Goal: Task Accomplishment & Management: Use online tool/utility

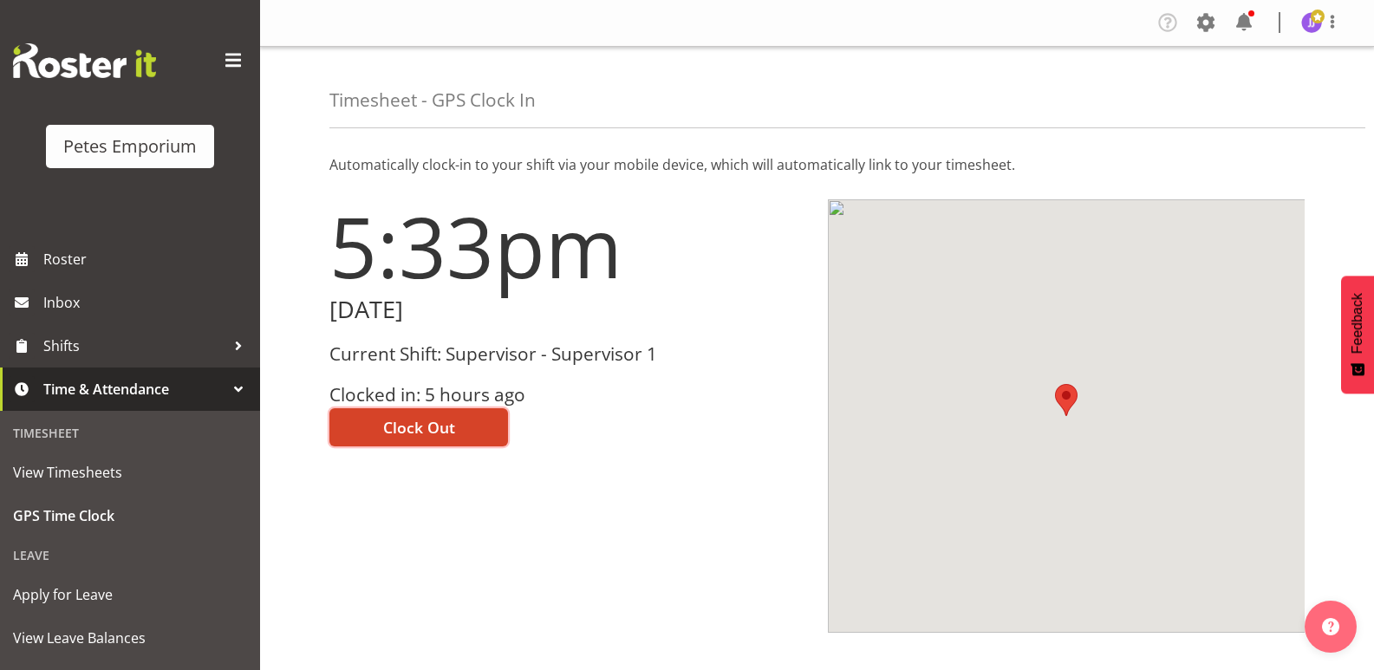
click at [426, 427] on span "Clock Out" at bounding box center [419, 427] width 72 height 23
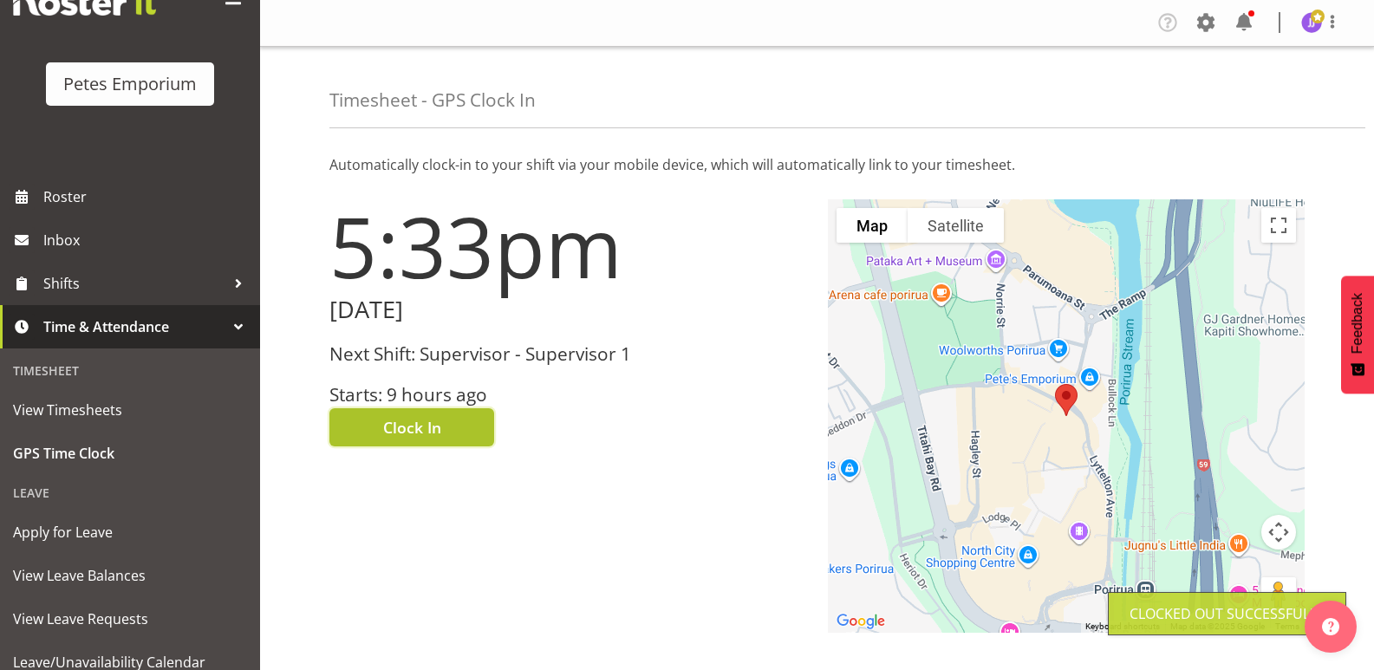
scroll to position [124, 0]
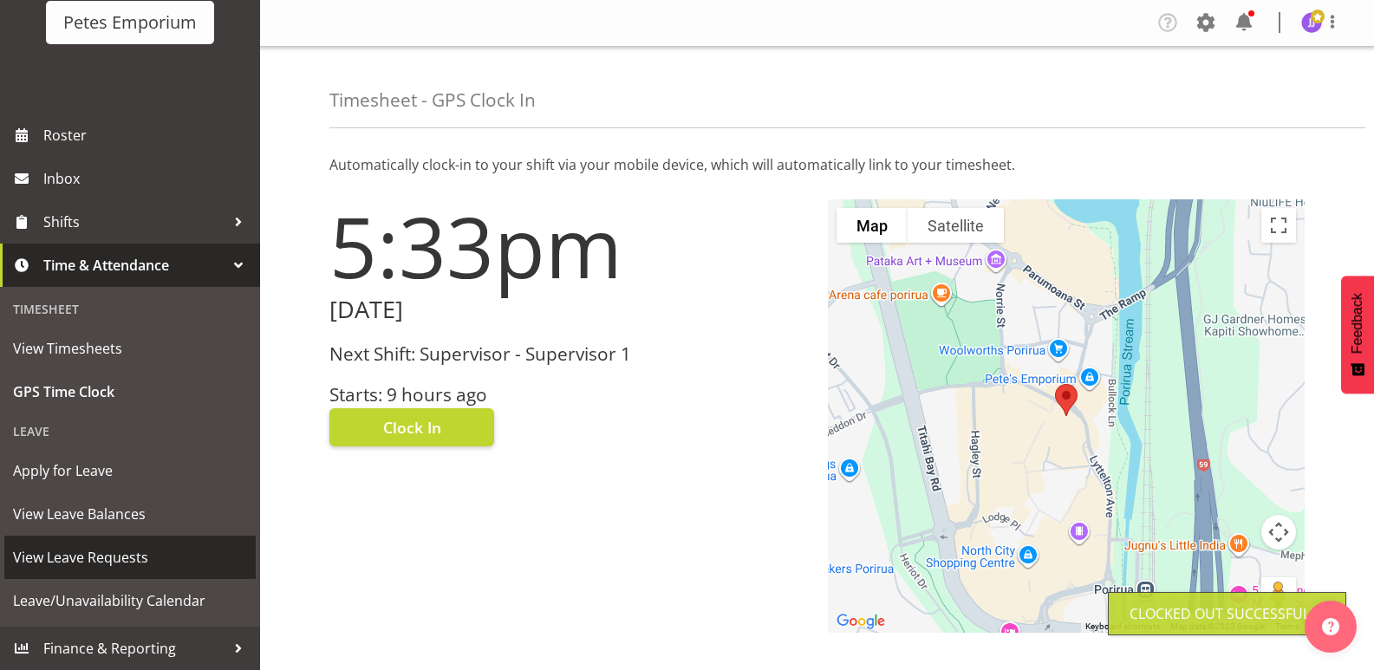
click at [135, 554] on span "View Leave Requests" at bounding box center [130, 557] width 234 height 26
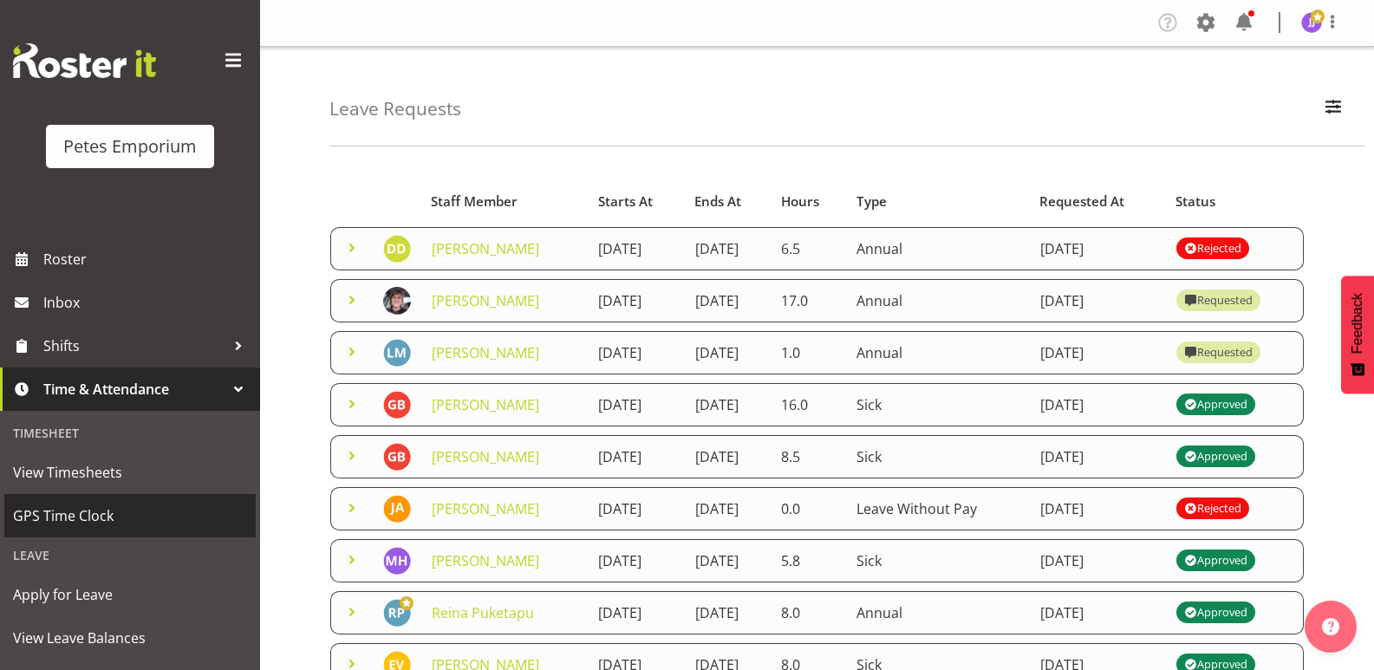
click at [110, 521] on span "GPS Time Clock" at bounding box center [130, 516] width 234 height 26
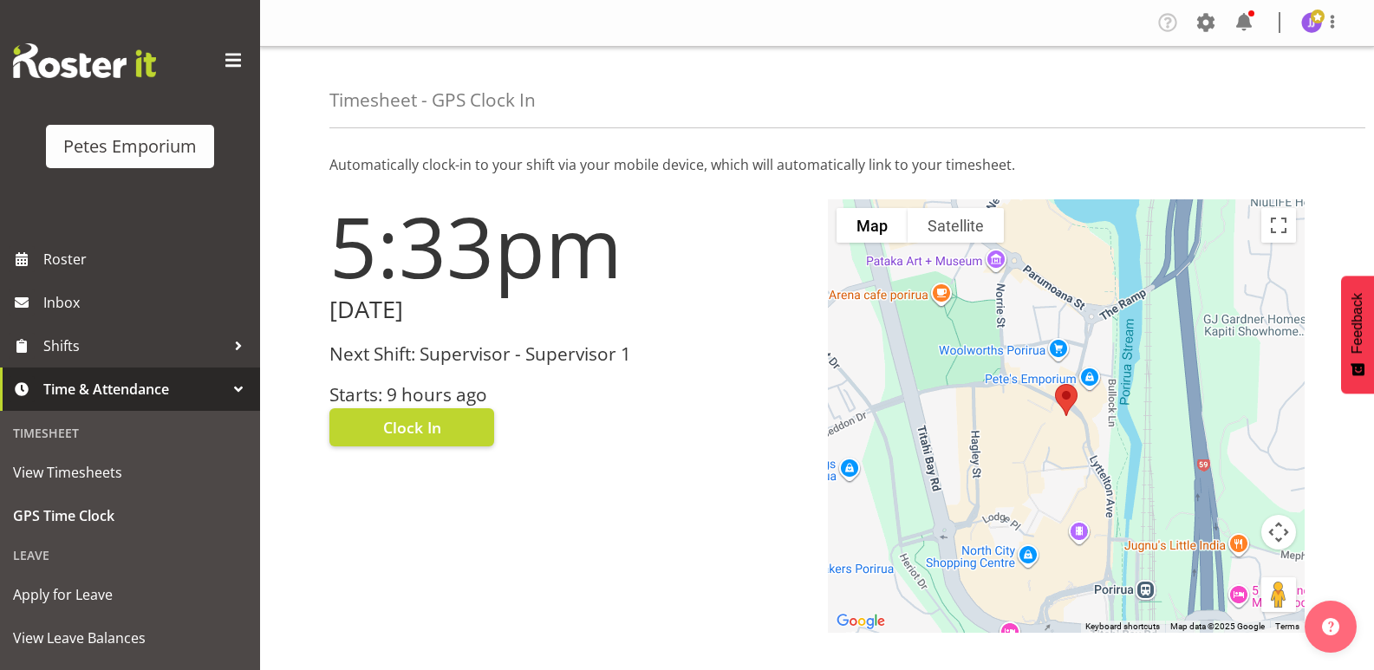
click at [1314, 29] on img at bounding box center [1311, 22] width 21 height 21
click at [1263, 101] on link "Log Out" at bounding box center [1259, 90] width 166 height 31
